Goal: Information Seeking & Learning: Check status

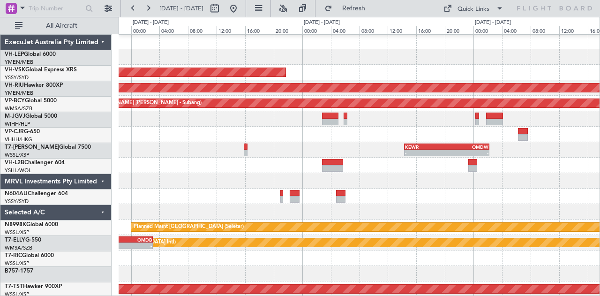
scroll to position [4, 0]
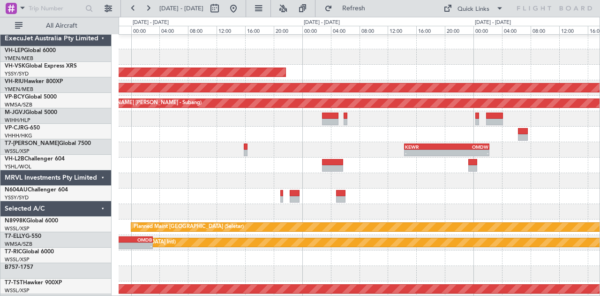
click at [116, 49] on div "Unplanned Maint Sydney ([PERSON_NAME] Intl) Planned Maint [GEOGRAPHIC_DATA] ([G…" at bounding box center [300, 156] width 600 height 279
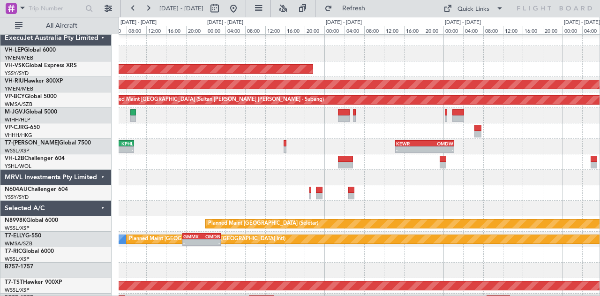
scroll to position [0, 0]
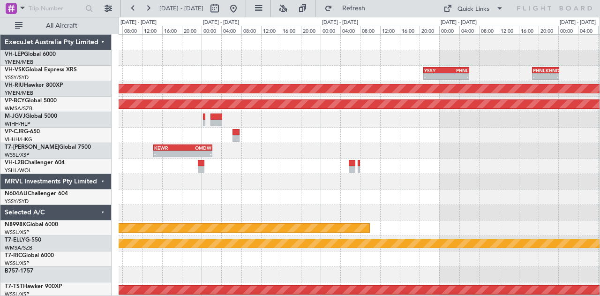
click at [238, 65] on div at bounding box center [359, 57] width 481 height 15
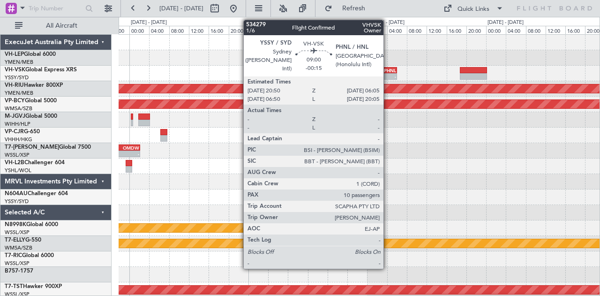
click at [388, 68] on div "PHNL" at bounding box center [385, 70] width 22 height 6
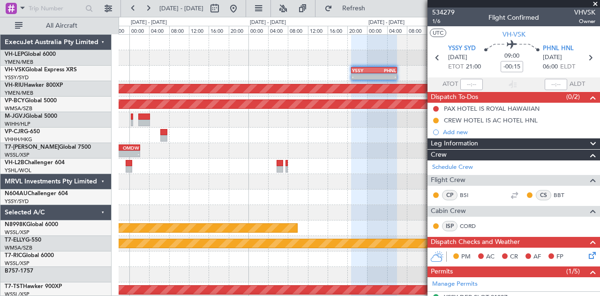
click at [84, 243] on div "T7-ELLY G-550" at bounding box center [58, 240] width 106 height 8
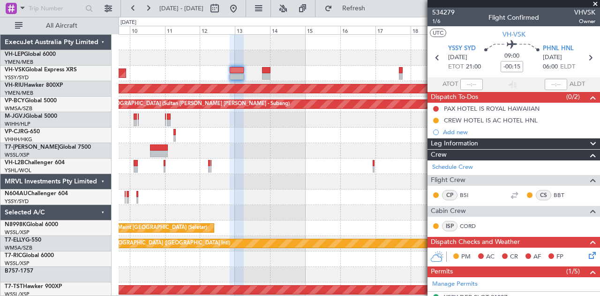
click at [594, 1] on span at bounding box center [595, 4] width 9 height 8
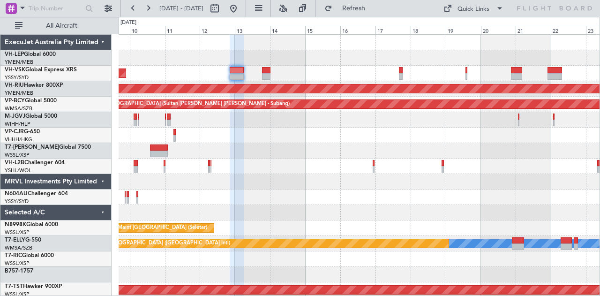
type input "0"
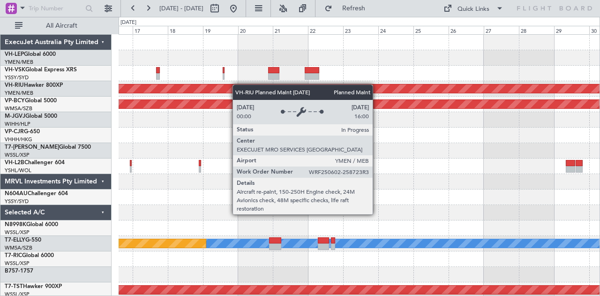
click at [213, 85] on div "Planned Maint [GEOGRAPHIC_DATA] ([GEOGRAPHIC_DATA]) Unplanned Maint [GEOGRAPHIC…" at bounding box center [359, 290] width 481 height 510
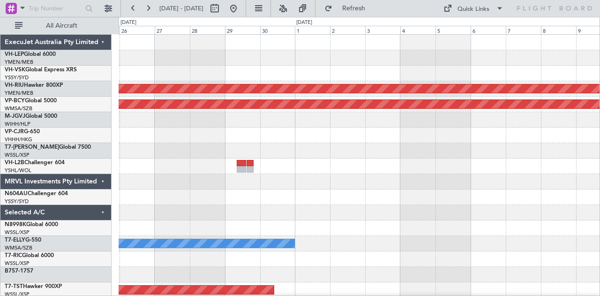
click at [214, 79] on div "Planned Maint [GEOGRAPHIC_DATA] ([GEOGRAPHIC_DATA]) Unplanned Maint [GEOGRAPHIC…" at bounding box center [359, 290] width 481 height 510
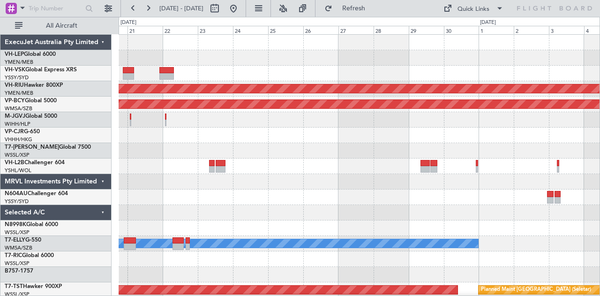
click at [518, 80] on div at bounding box center [359, 73] width 481 height 15
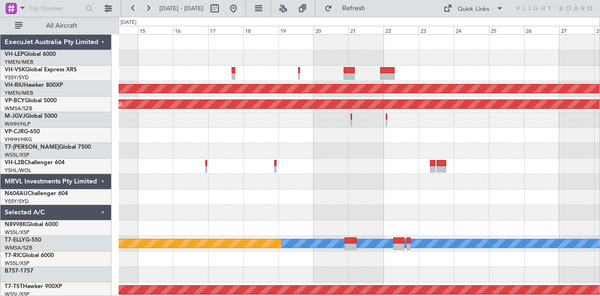
click at [499, 88] on div "Planned Maint [GEOGRAPHIC_DATA] ([GEOGRAPHIC_DATA]) Unplanned Maint [GEOGRAPHIC…" at bounding box center [359, 290] width 481 height 510
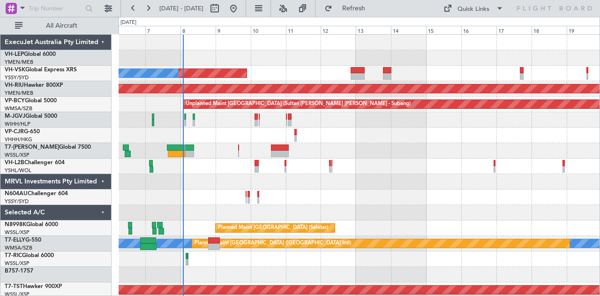
click at [510, 90] on div "Unplanned Maint Wichita (Wichita Mid-continent) Unplanned Maint Sydney ([PERSON…" at bounding box center [359, 290] width 481 height 510
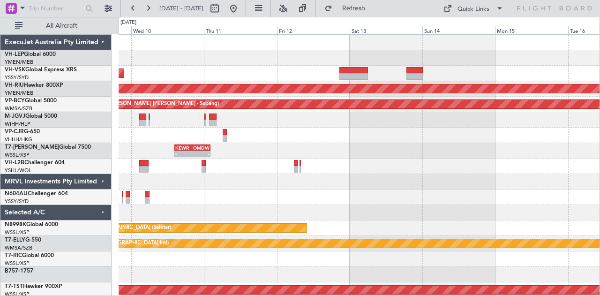
click at [586, 195] on div at bounding box center [359, 196] width 481 height 15
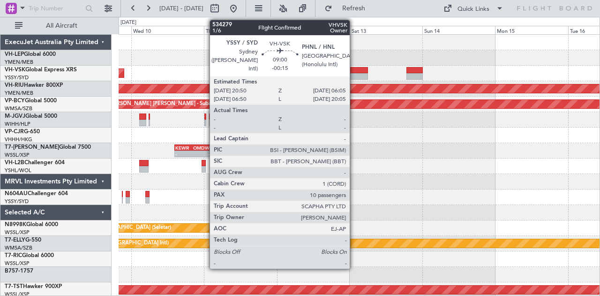
click at [354, 72] on div at bounding box center [353, 70] width 28 height 7
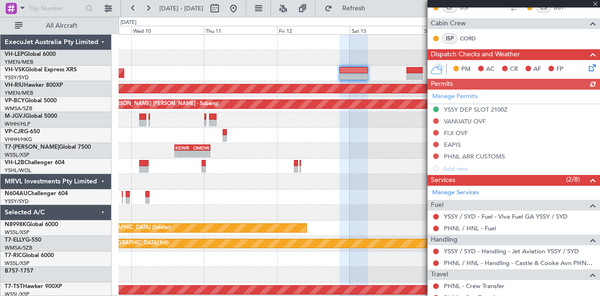
scroll to position [234, 0]
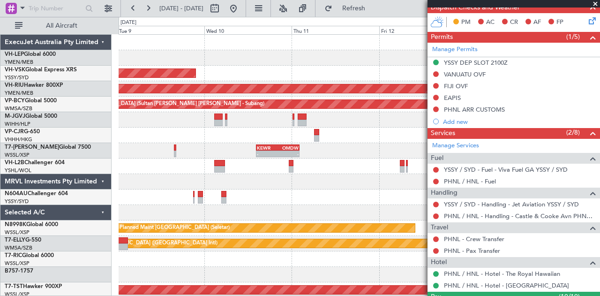
click at [293, 81] on div "Unplanned Maint Sydney ([PERSON_NAME] Intl) No Crew Planned Maint [GEOGRAPHIC_D…" at bounding box center [359, 290] width 481 height 510
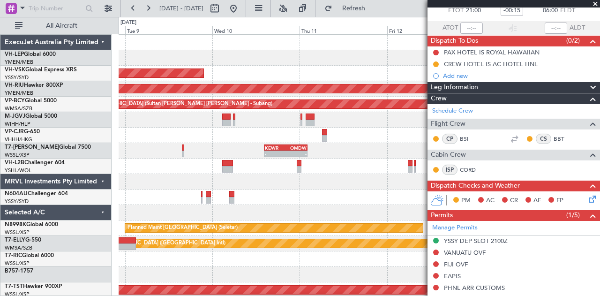
scroll to position [22, 0]
